Goal: Feedback & Contribution: Submit feedback/report problem

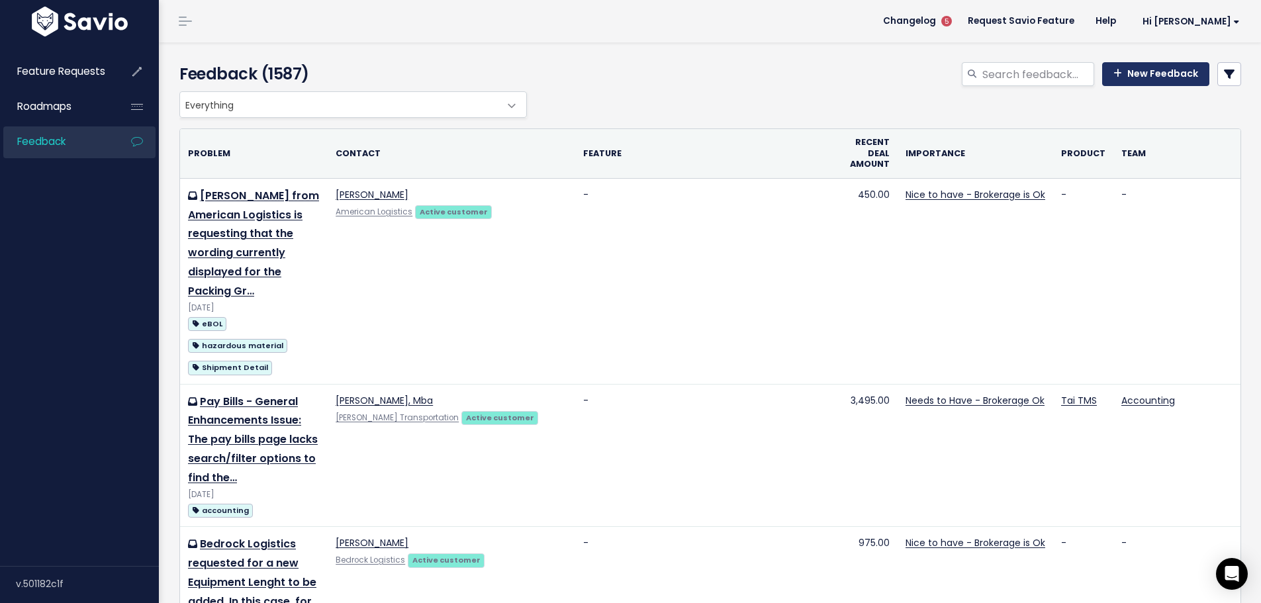
click at [1163, 64] on link "New Feedback" at bounding box center [1155, 74] width 107 height 24
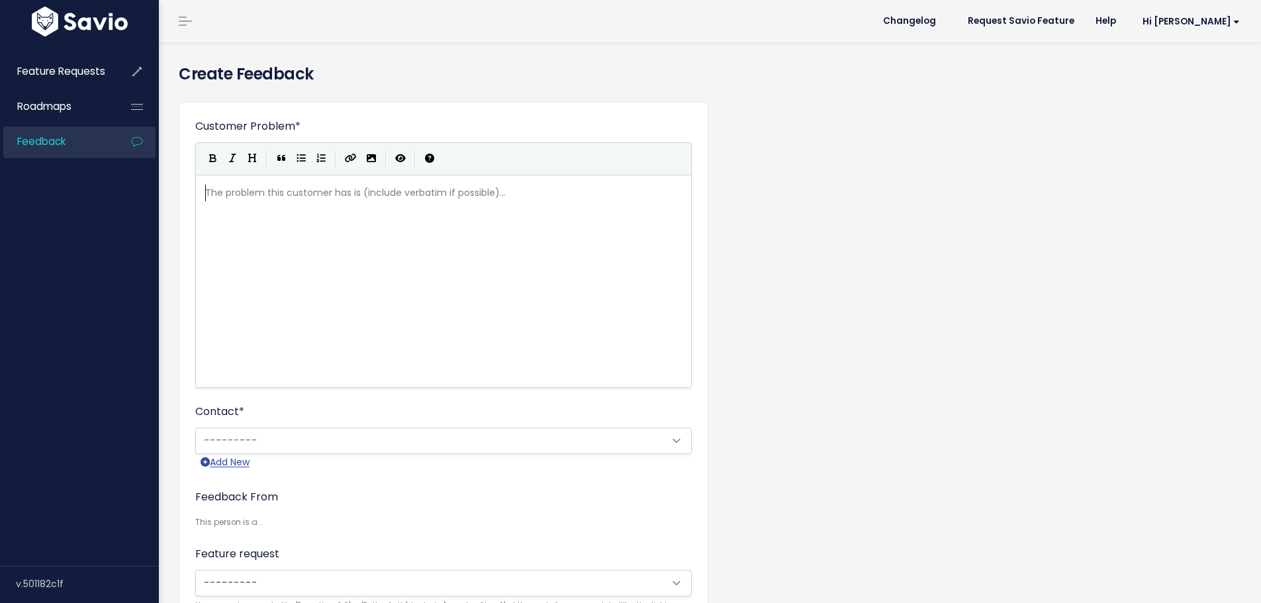
scroll to position [1, 0]
click at [355, 263] on div "The problem this customer has is (include verbatim if possible)... xxxxxxxxxx ​" at bounding box center [459, 298] width 515 height 232
click at [416, 201] on pre "​" at bounding box center [448, 193] width 492 height 17
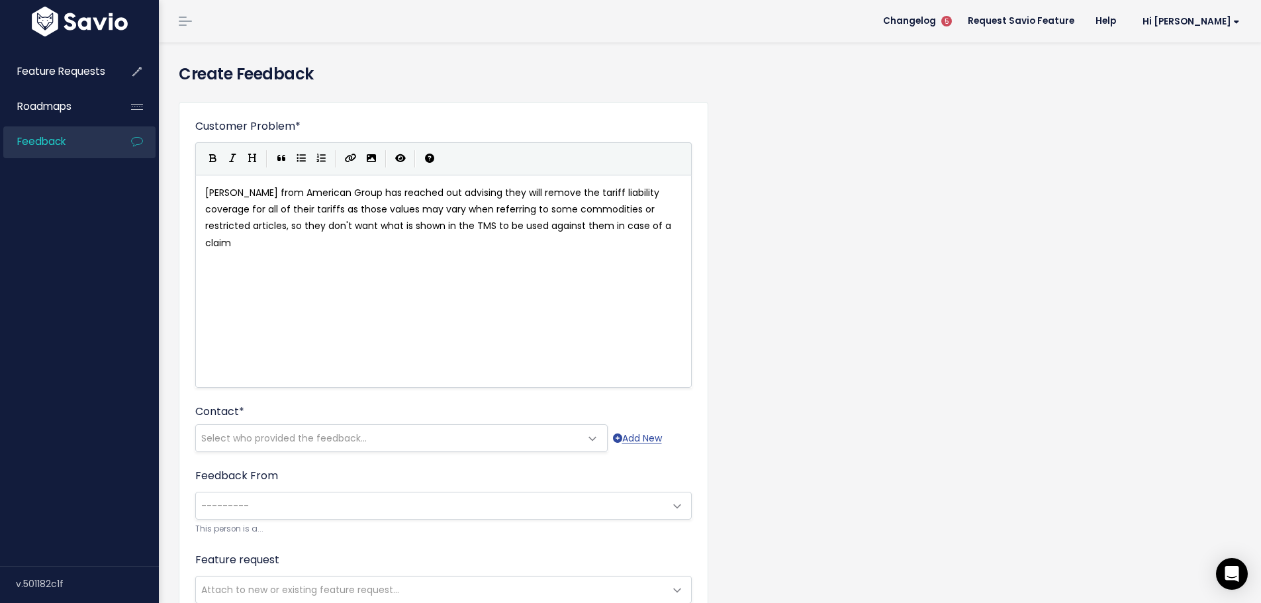
scroll to position [5, 1]
type textarea ". If"
type textarea "When they remoe th"
type textarea "ve this information i"
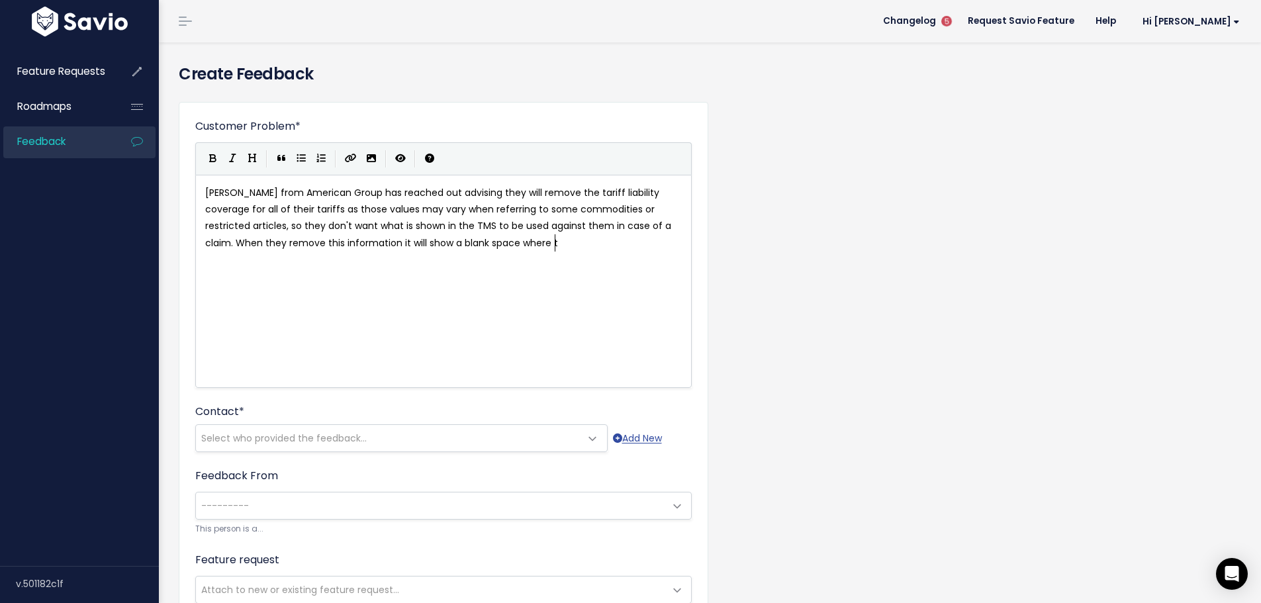
type textarea "t will show a blank space where te"
type textarea "he liabli"
type textarea "ility s"
type textarea "use"
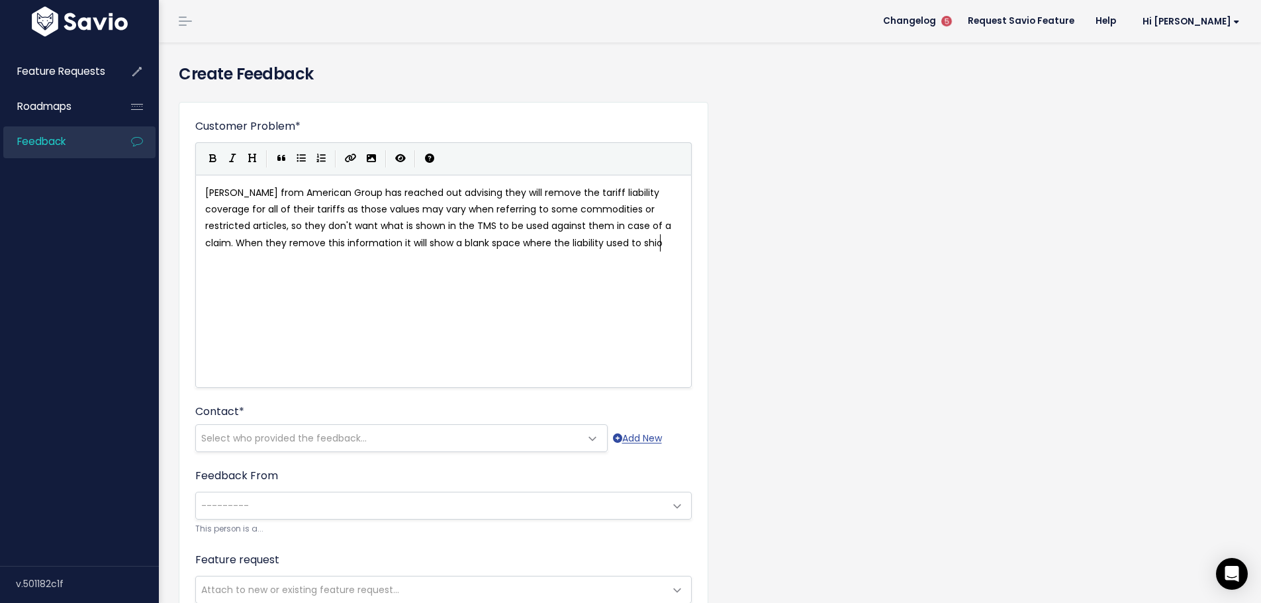
type textarea "d to shiow"
type textarea "ow."
type textarea "w"
type textarea "When this happens please incliud"
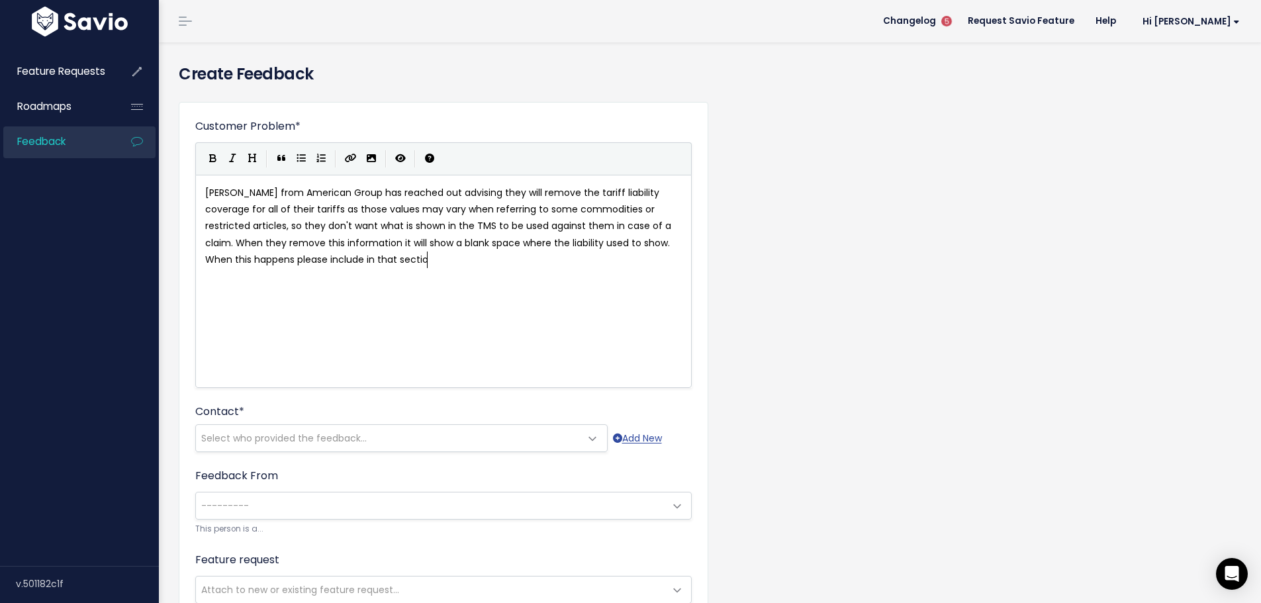
scroll to position [5, 88]
type textarea "ude in that section"
click at [515, 249] on span "John Benisek from American Group has reached out advising they will remove the …" at bounding box center [439, 218] width 469 height 64
type textarea """
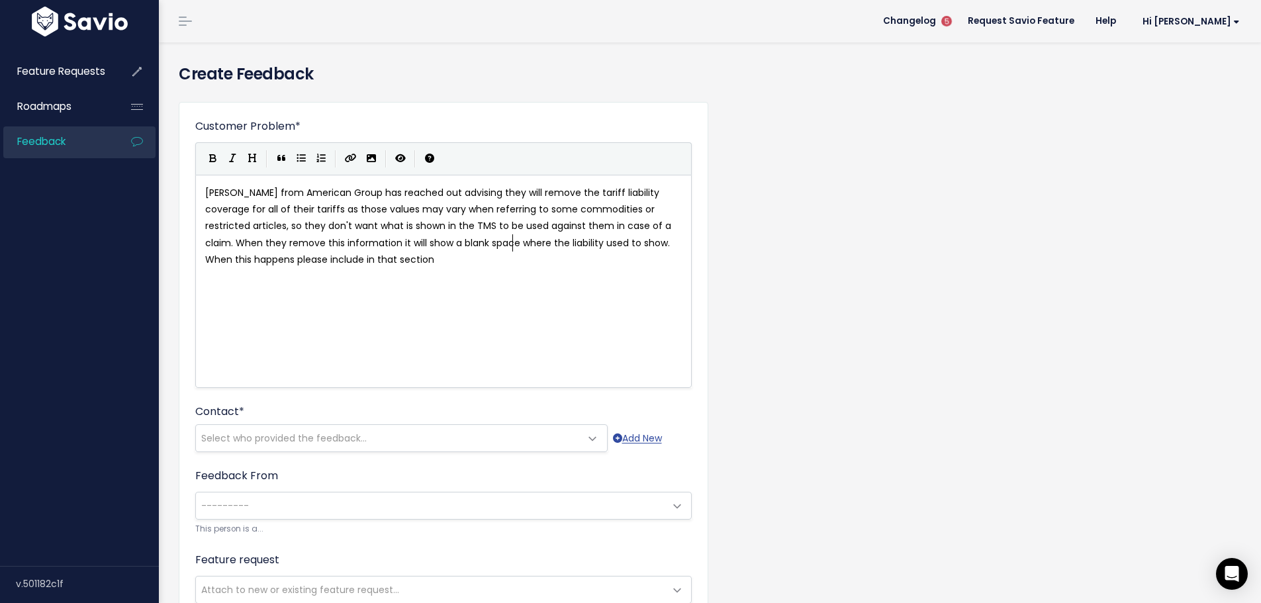
click at [504, 254] on pre "When this happens please include in that section" at bounding box center [448, 259] width 492 height 17
paste textarea """
type textarea """"
click at [441, 260] on span "When this happens please include in that section "no liability is available"" at bounding box center [373, 259] width 337 height 13
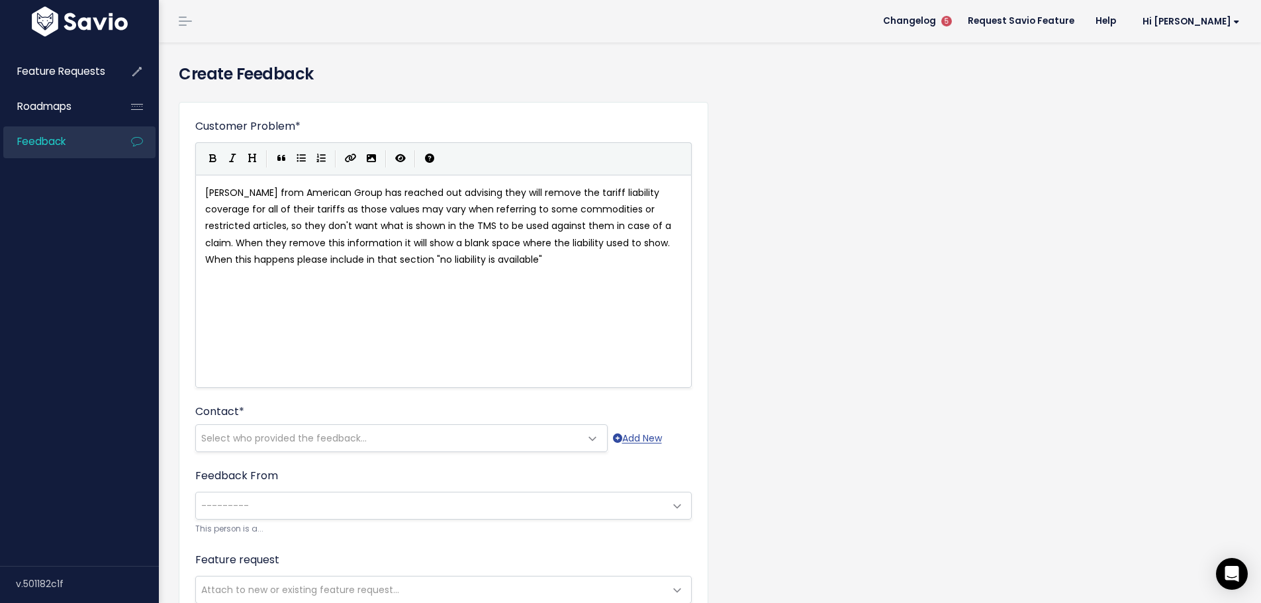
type textarea "N"
click at [565, 263] on pre "When this happens please include in that section "No liability is available"" at bounding box center [448, 259] width 492 height 17
type textarea "instead of a ,"
type textarea "blanj"
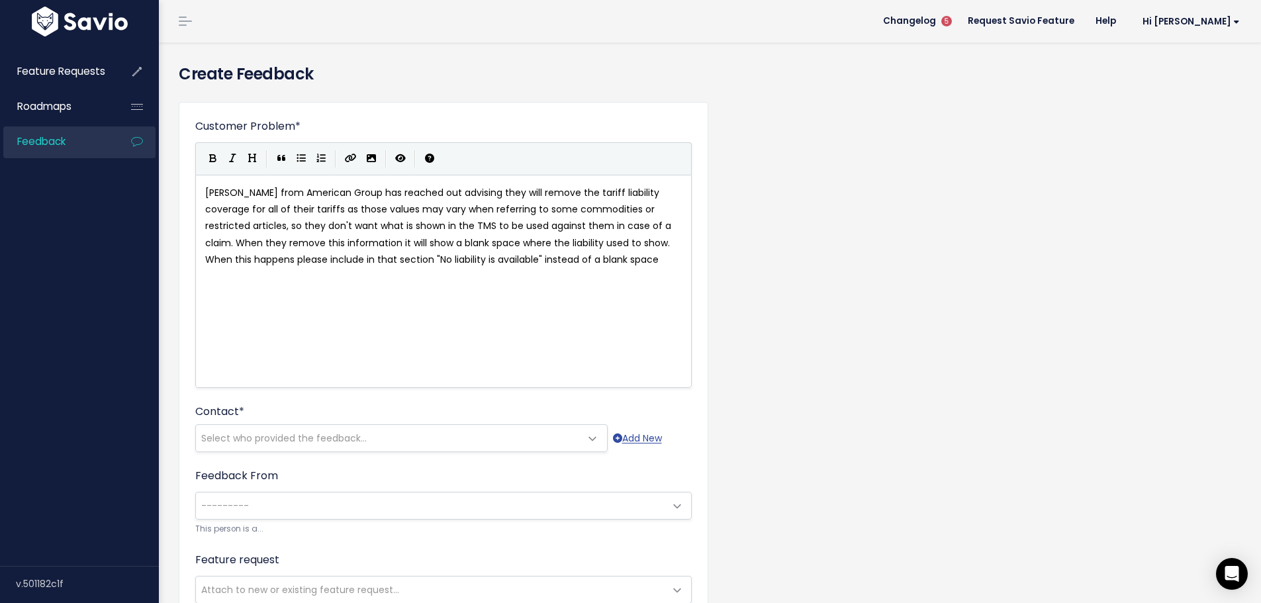
scroll to position [132, 0]
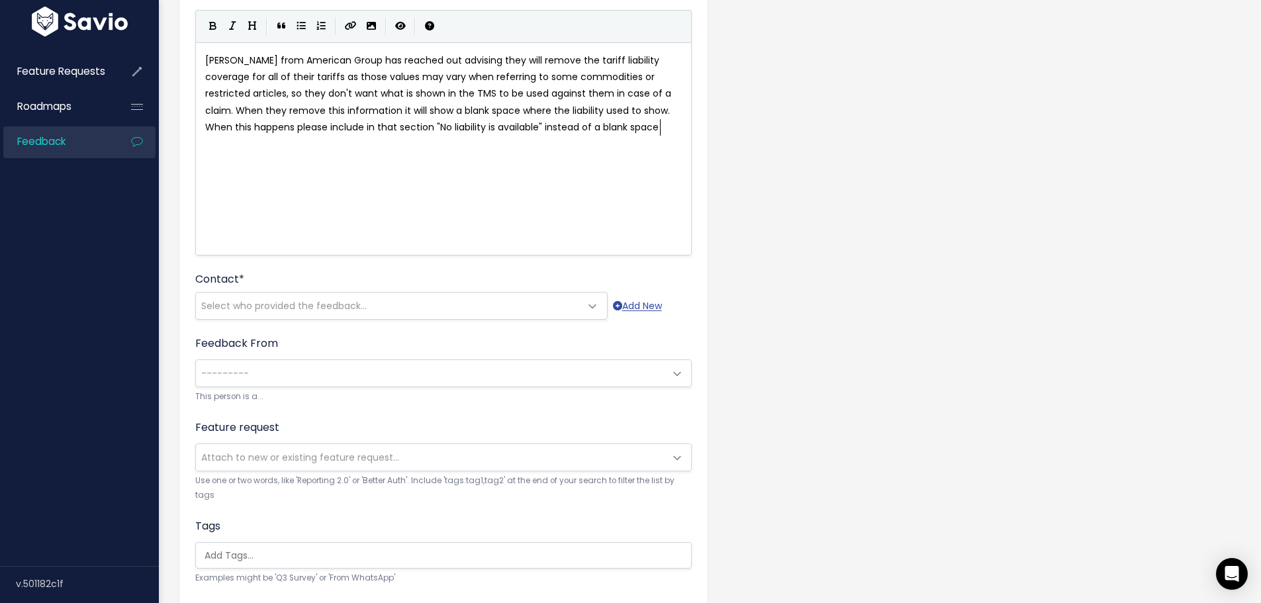
type textarea "k space"
click at [296, 293] on span "Select who provided the feedback..." at bounding box center [388, 305] width 384 height 26
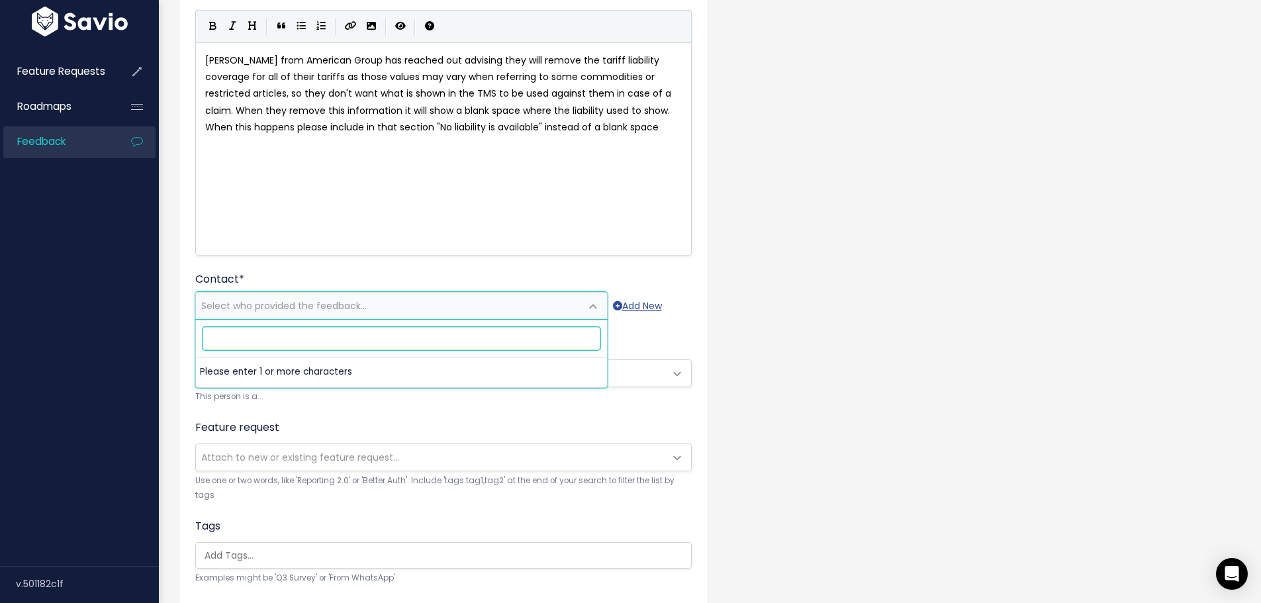
paste input "jbenisek@shipag.com"
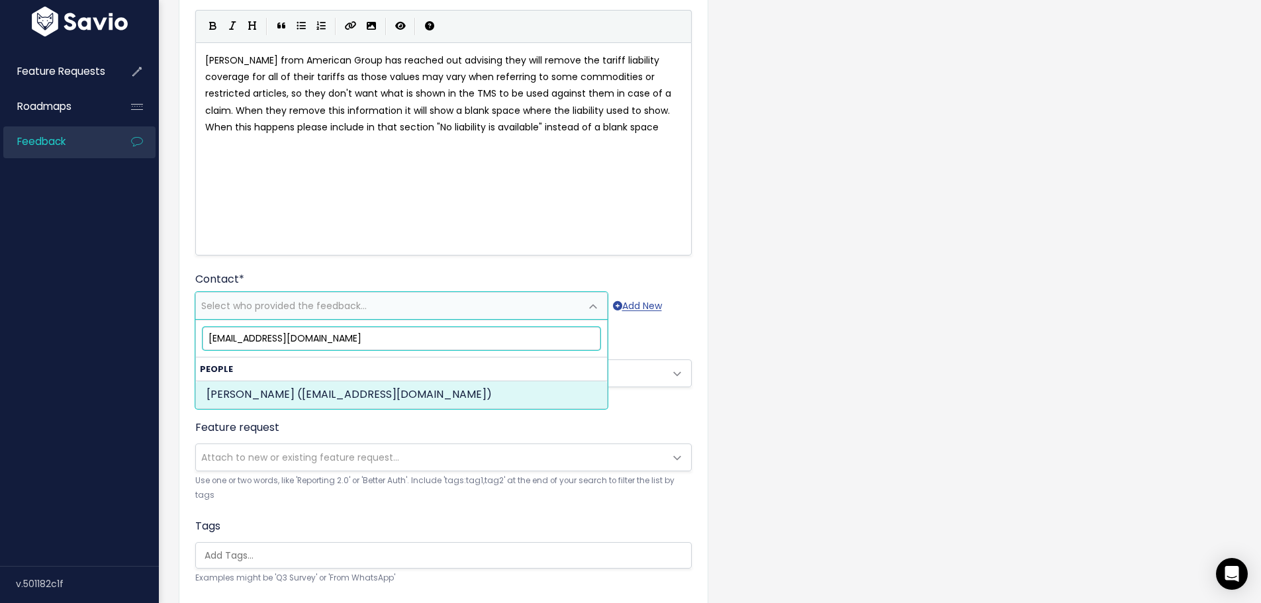
type input "jbenisek@shipag.com"
select select "ACTIVE"
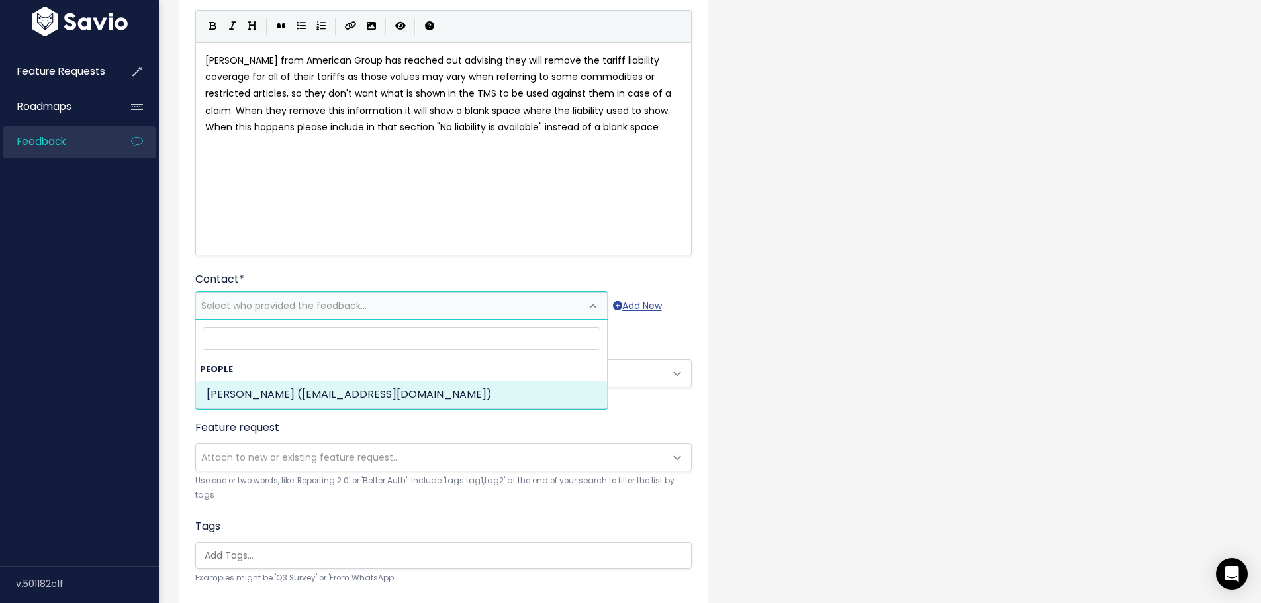
select select "90321562"
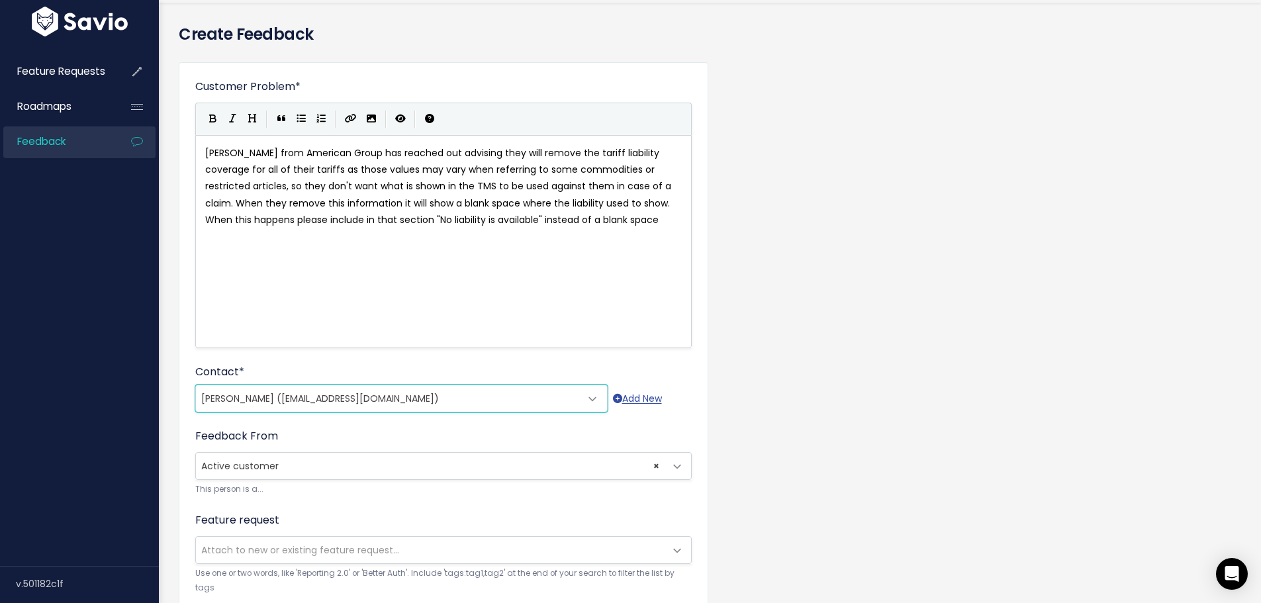
scroll to position [0, 0]
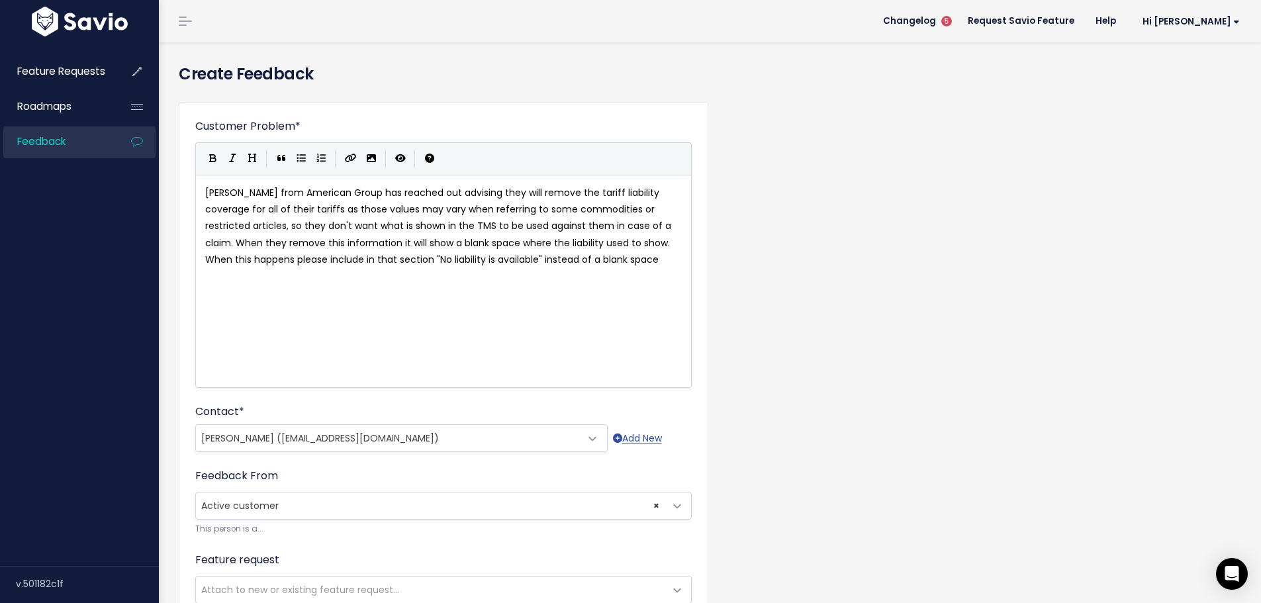
click at [542, 259] on span "When this happens please include in that section "No liability is available" in…" at bounding box center [431, 259] width 453 height 13
click at [545, 259] on span "When this happens please include in that section "No liability is available" in…" at bounding box center [431, 259] width 453 height 13
type textarea "or allow the cust"
type textarea "ow the customer to add their"
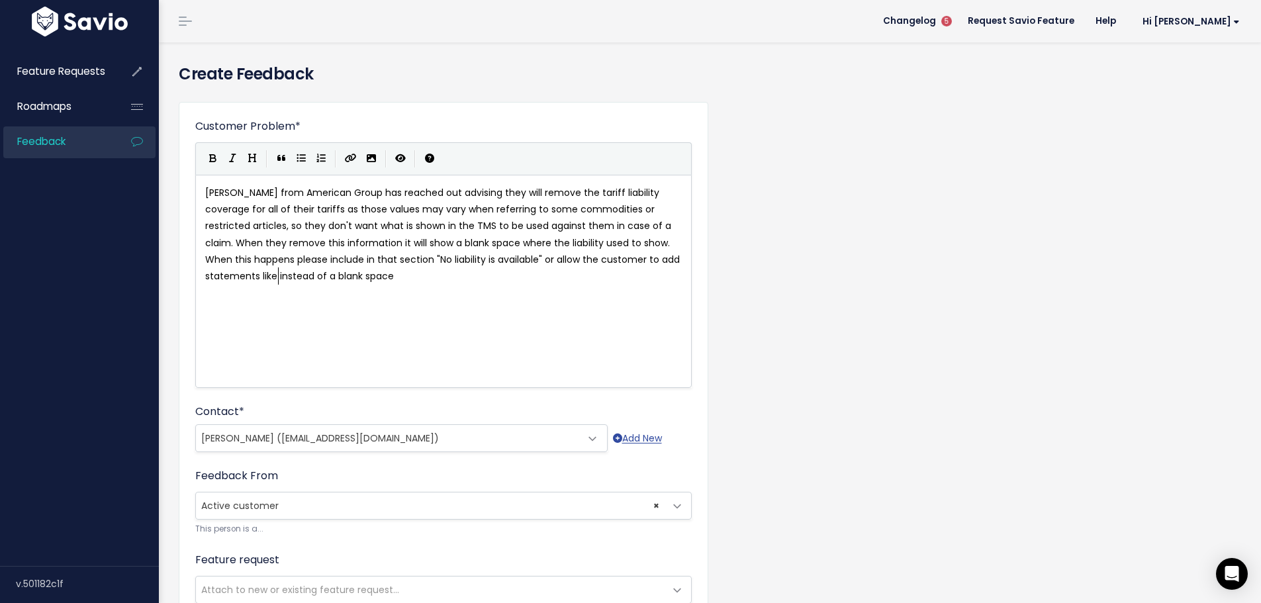
type textarea "statements like"
paste textarea """
type textarea """"
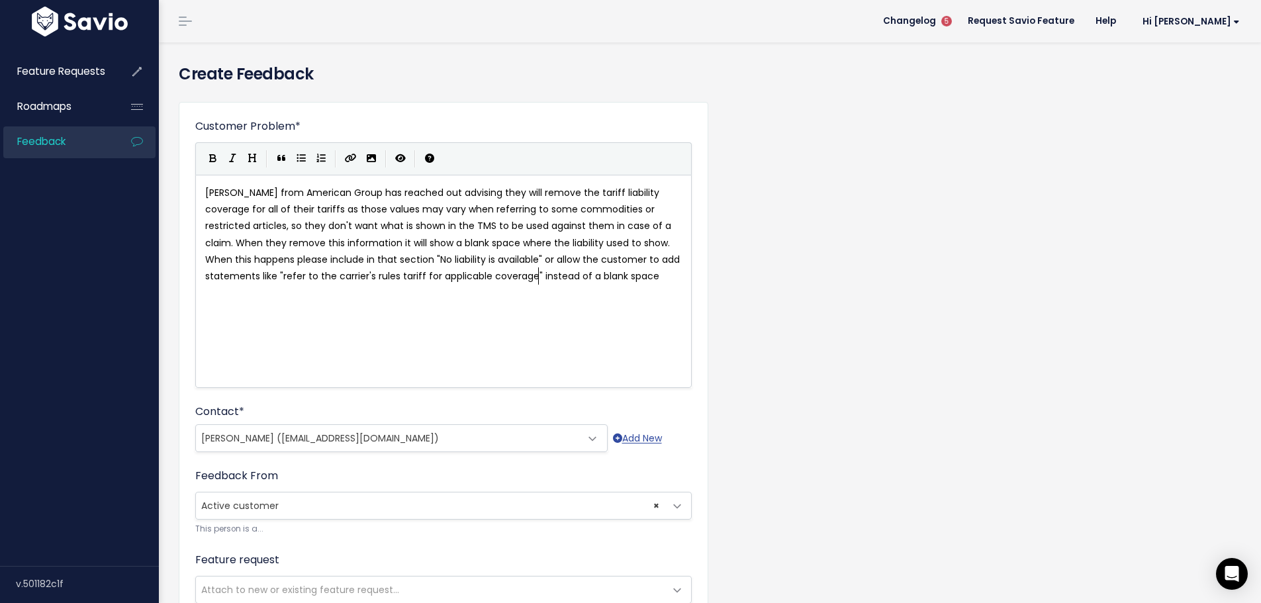
click at [658, 273] on pre "When this happens please include in that section "No liability is available" or…" at bounding box center [448, 267] width 492 height 33
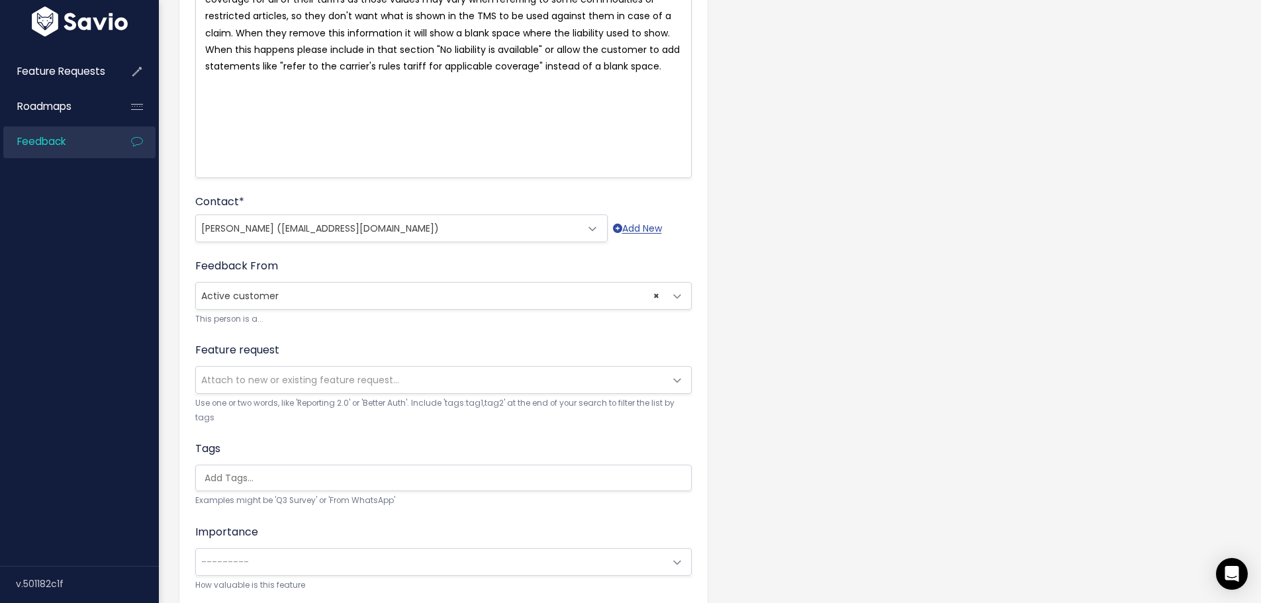
scroll to position [265, 0]
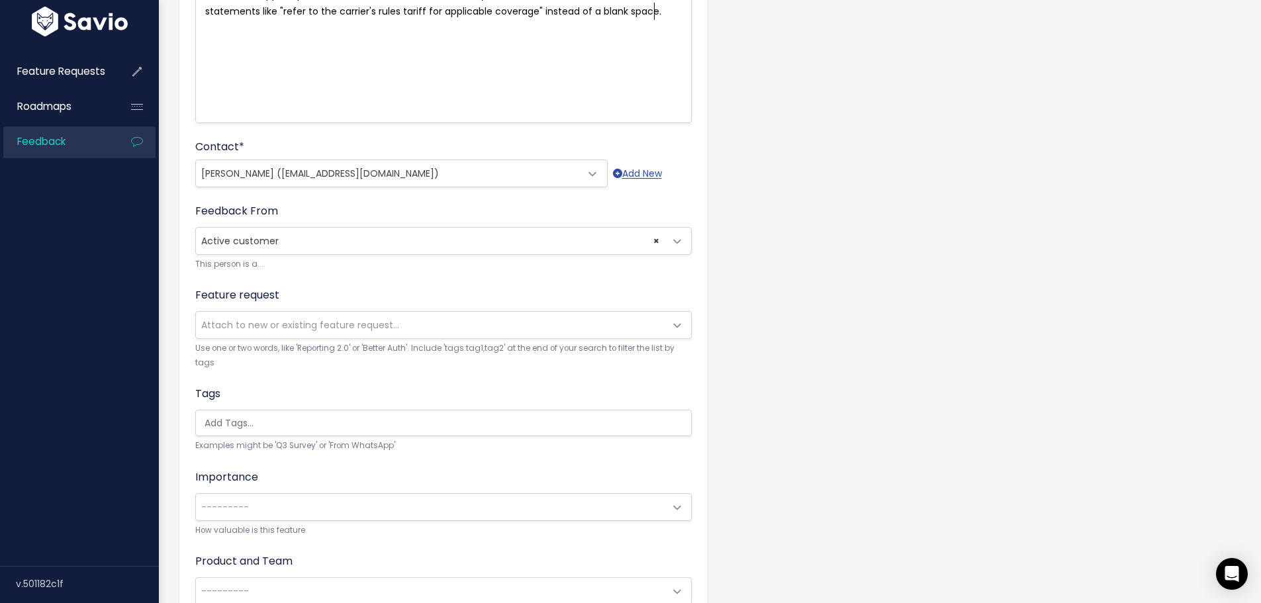
type textarea "."
click at [263, 328] on span "Attach to new or existing feature request..." at bounding box center [300, 324] width 198 height 13
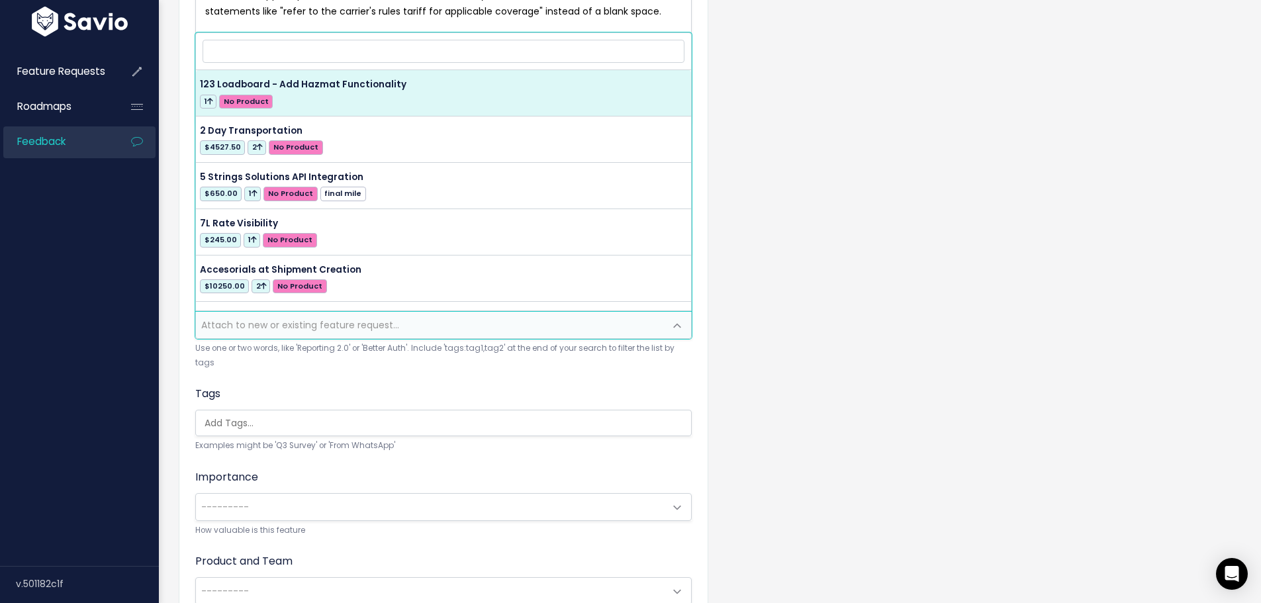
click at [228, 414] on ul at bounding box center [443, 422] width 495 height 25
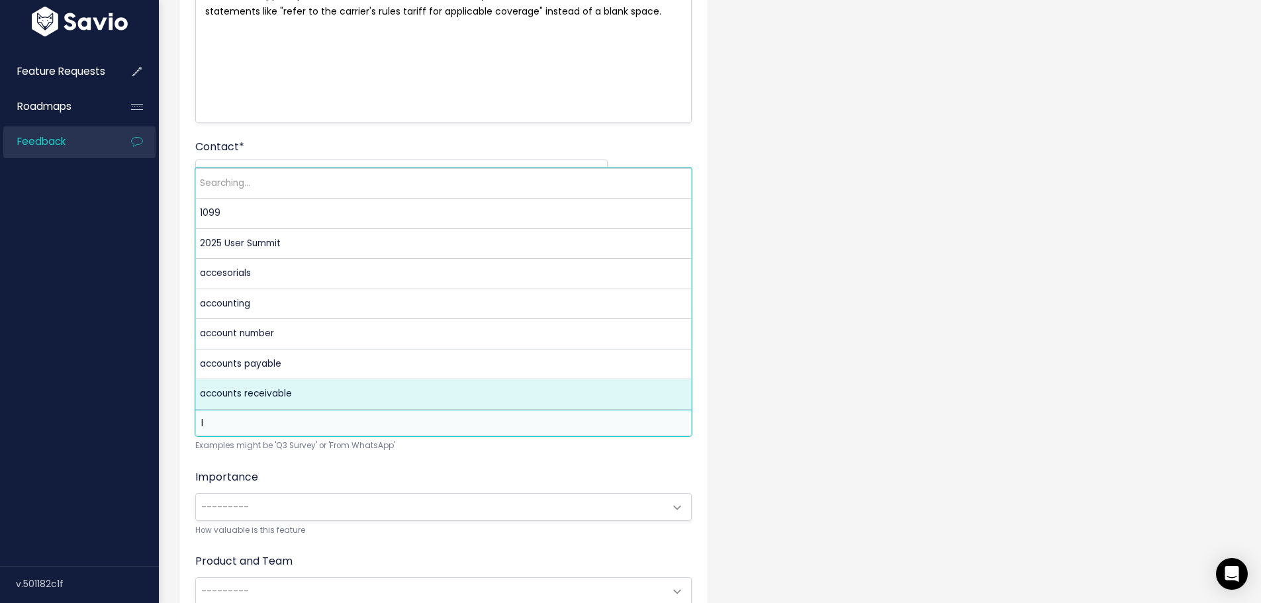
scroll to position [0, 0]
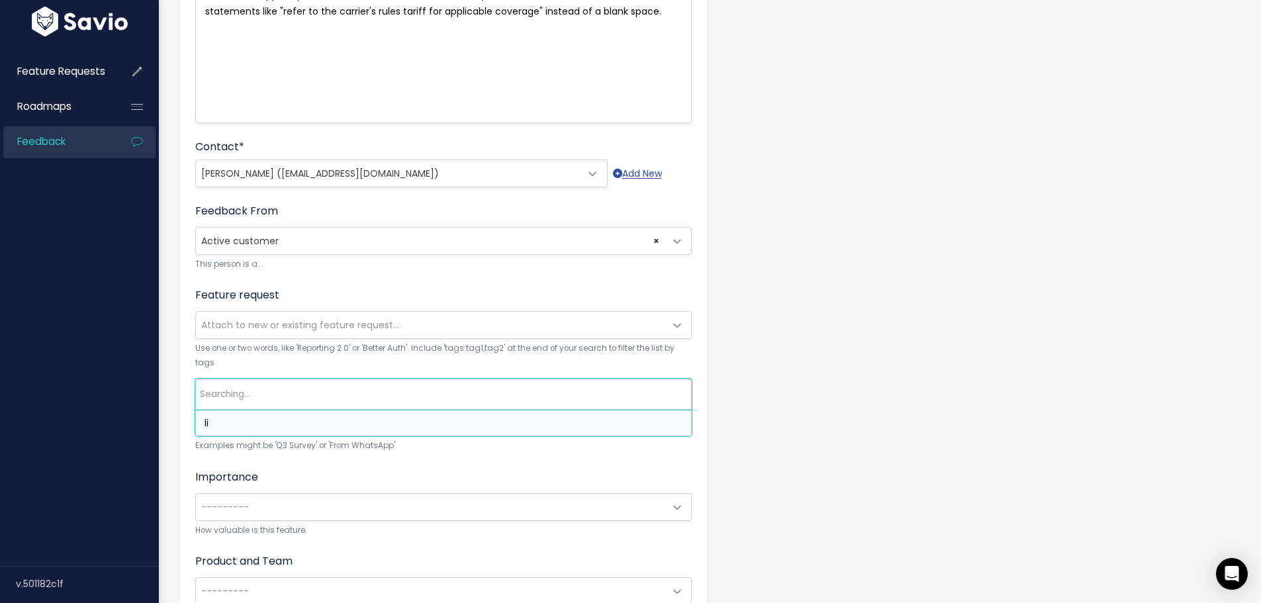
type input "l"
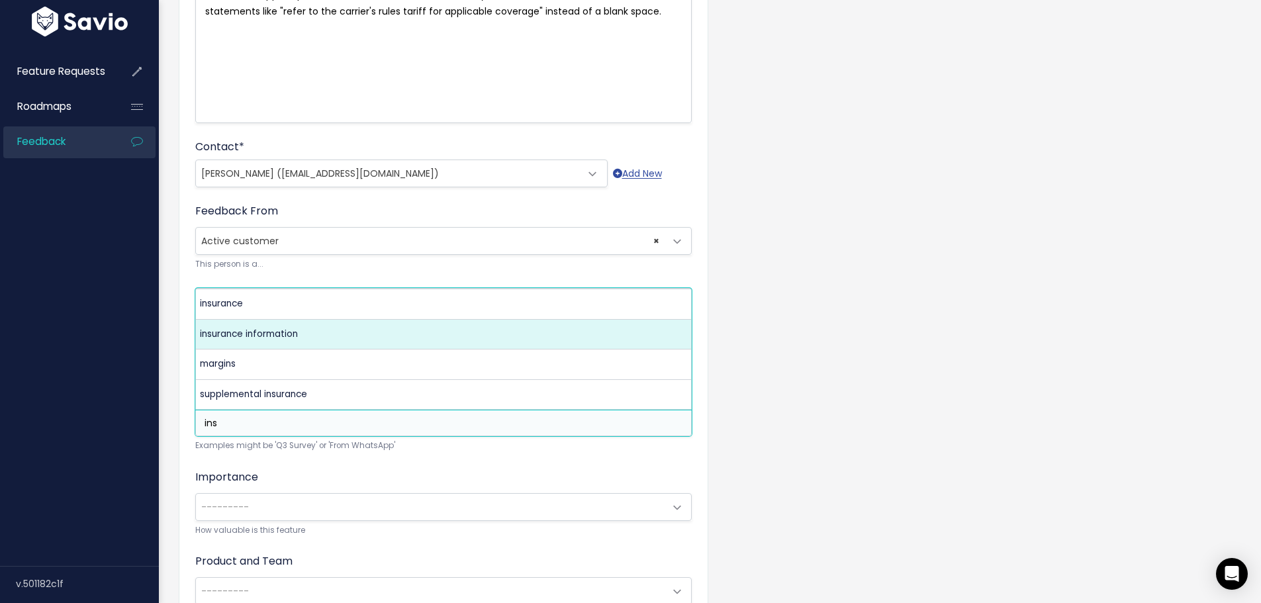
type input "ins"
select select "9179"
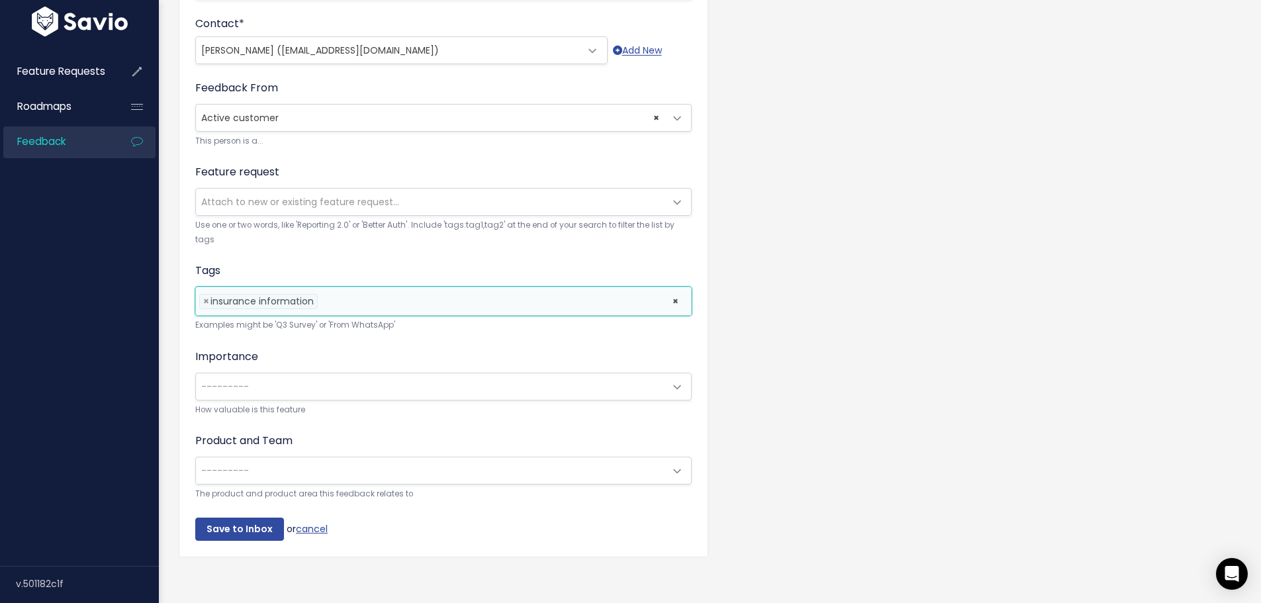
scroll to position [397, 0]
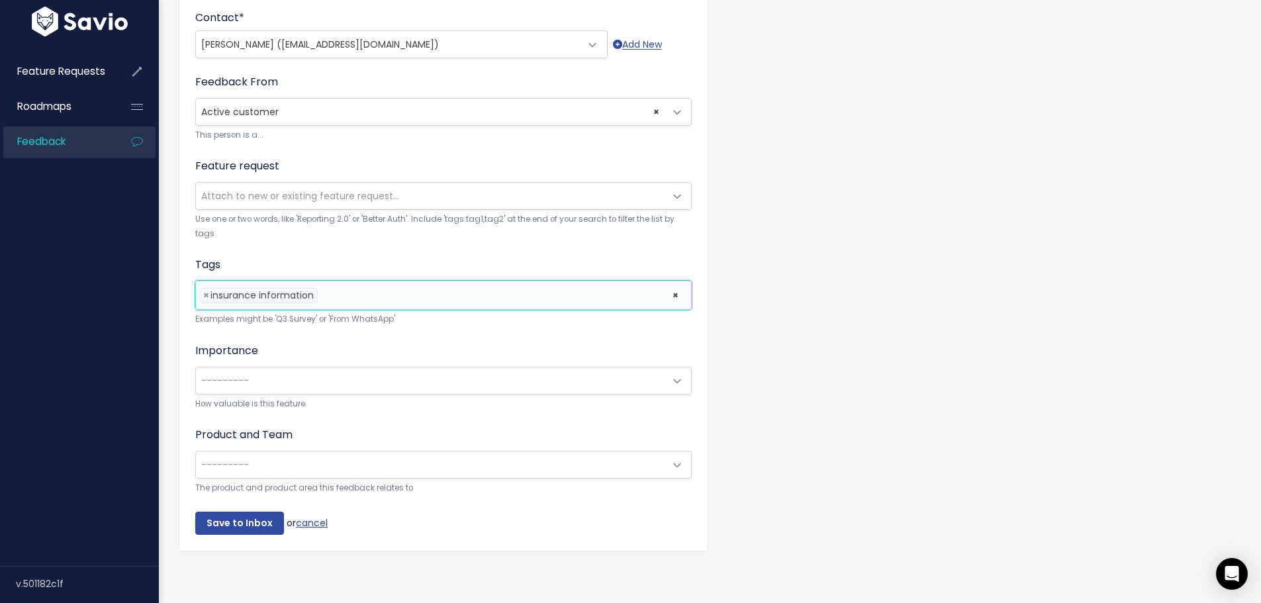
click at [231, 385] on span "---------" at bounding box center [430, 380] width 469 height 26
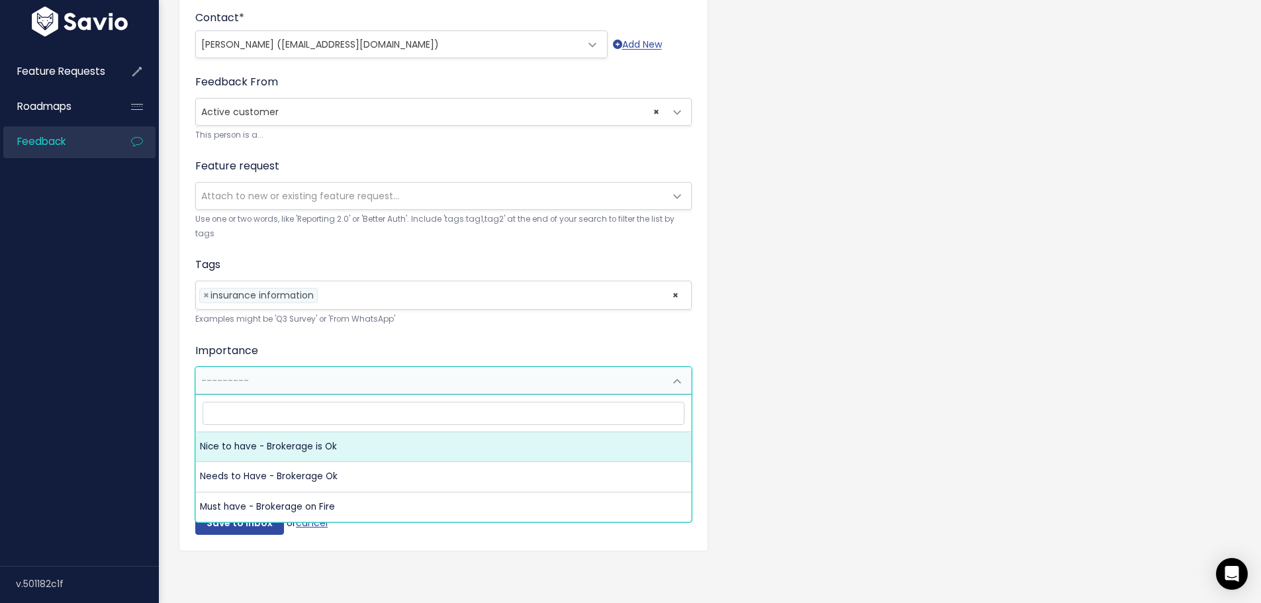
select select "NICE_TO_HAVE"
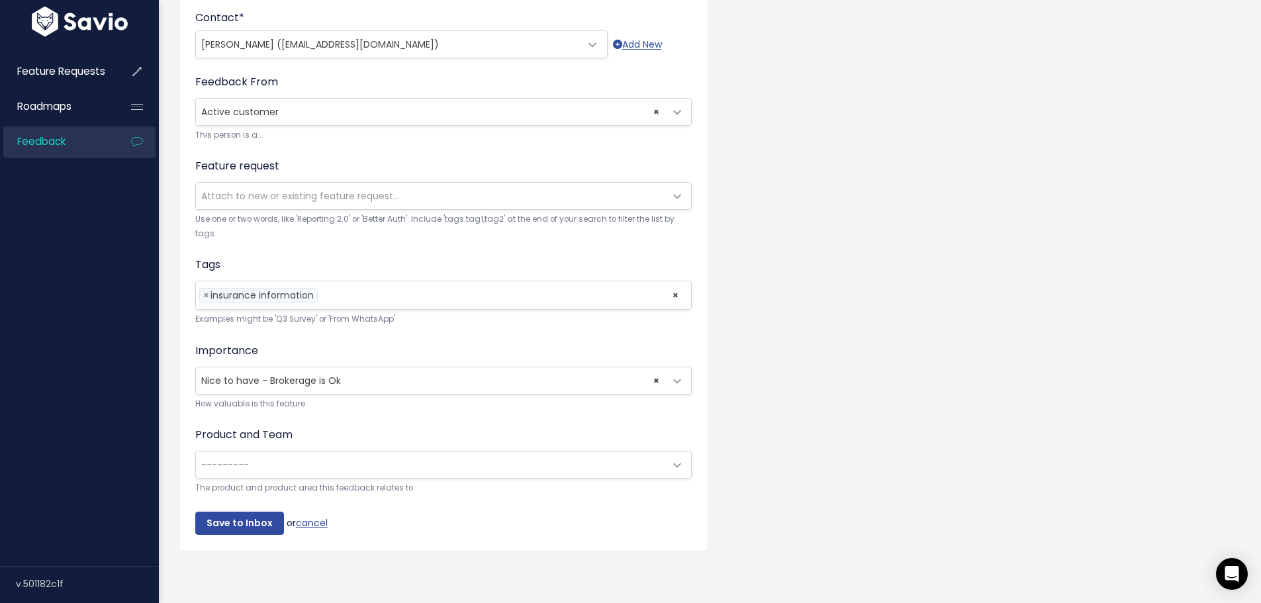
click at [223, 454] on span "---------" at bounding box center [430, 464] width 469 height 26
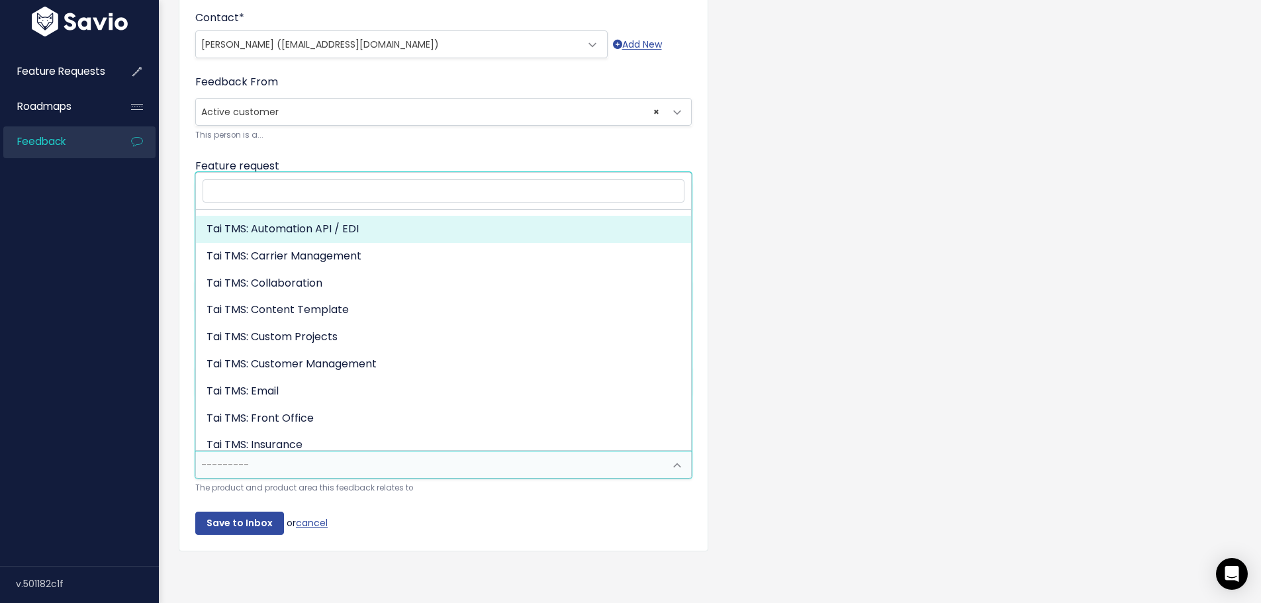
scroll to position [296, 0]
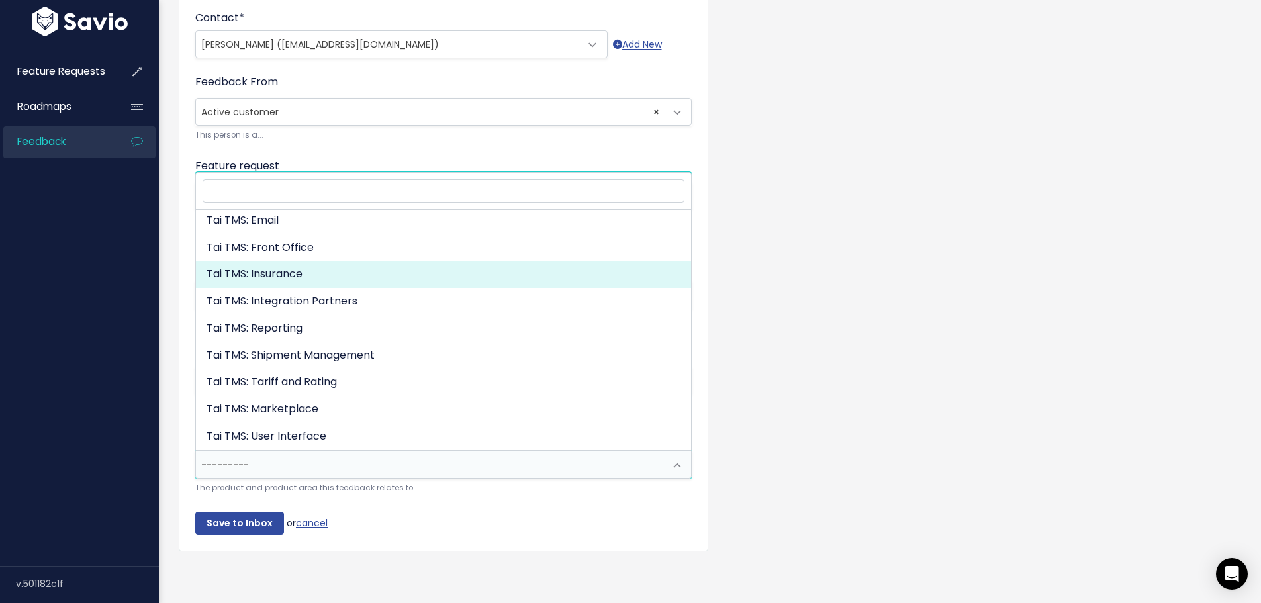
select select "MAIN:INSURANCE"
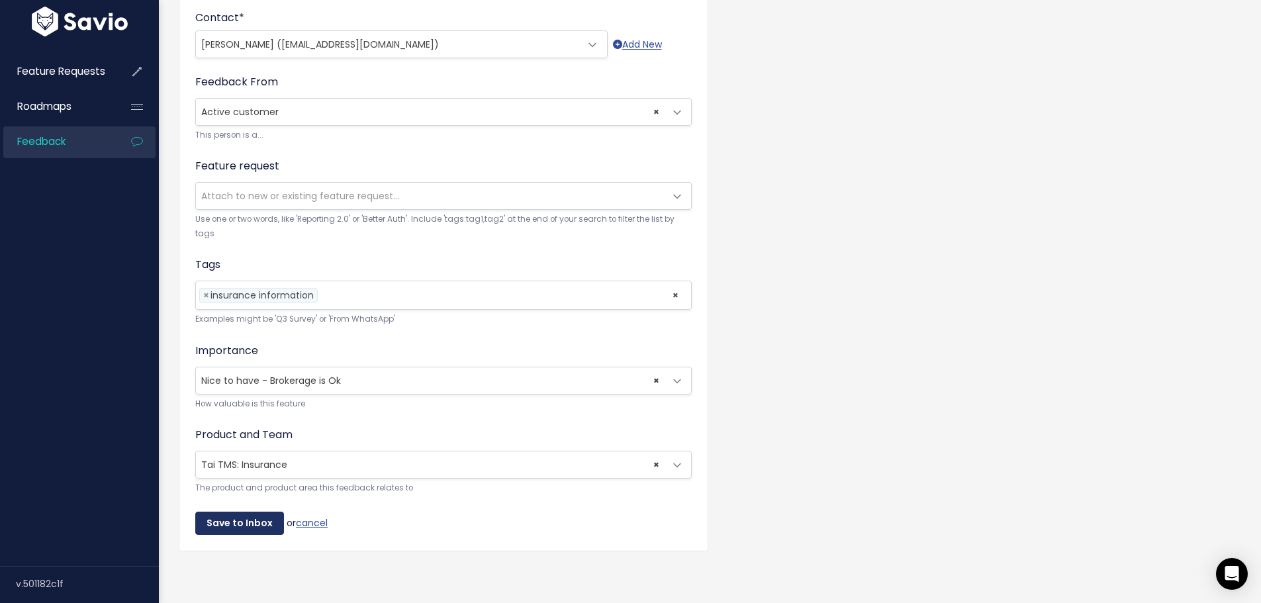
click at [240, 518] on input "Save to Inbox" at bounding box center [239, 524] width 89 height 24
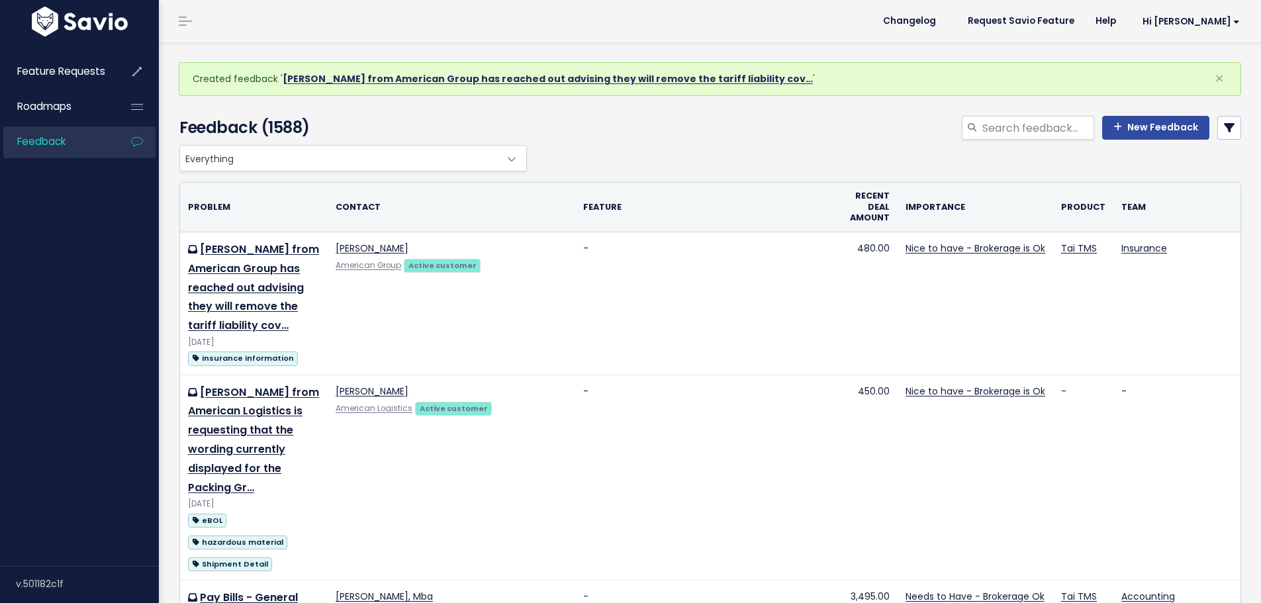
click at [362, 76] on link "[PERSON_NAME] from American Group has reached out advising they will remove the…" at bounding box center [548, 78] width 530 height 13
